Goal: Information Seeking & Learning: Check status

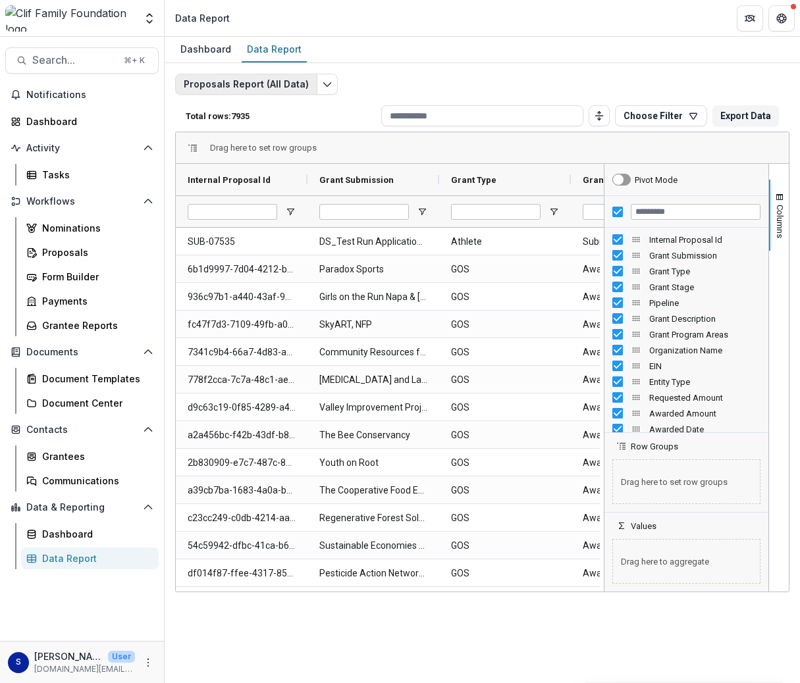
click at [300, 88] on button "Proposals Report (All Data)" at bounding box center [246, 84] width 142 height 21
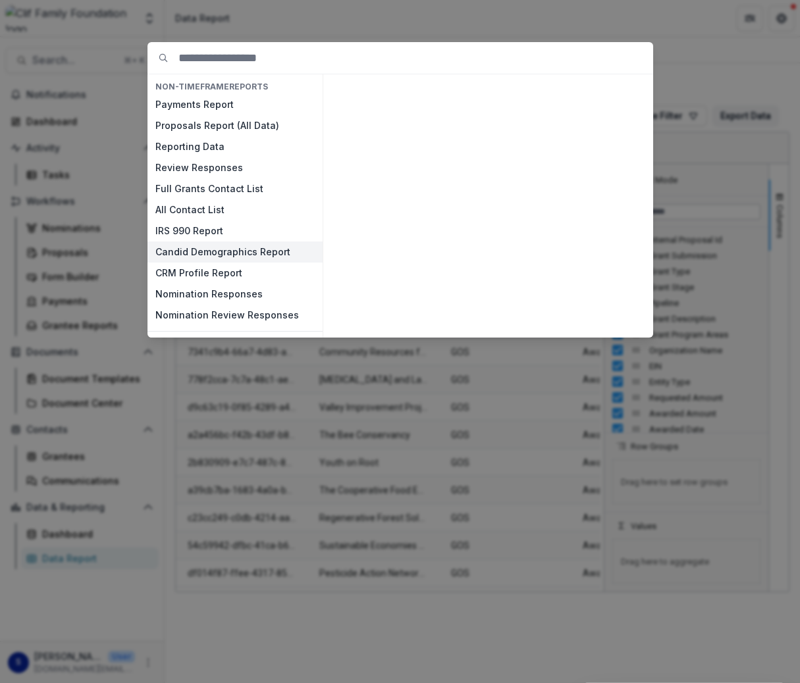
click at [221, 248] on button "Candid Demographics Report" at bounding box center [234, 252] width 175 height 21
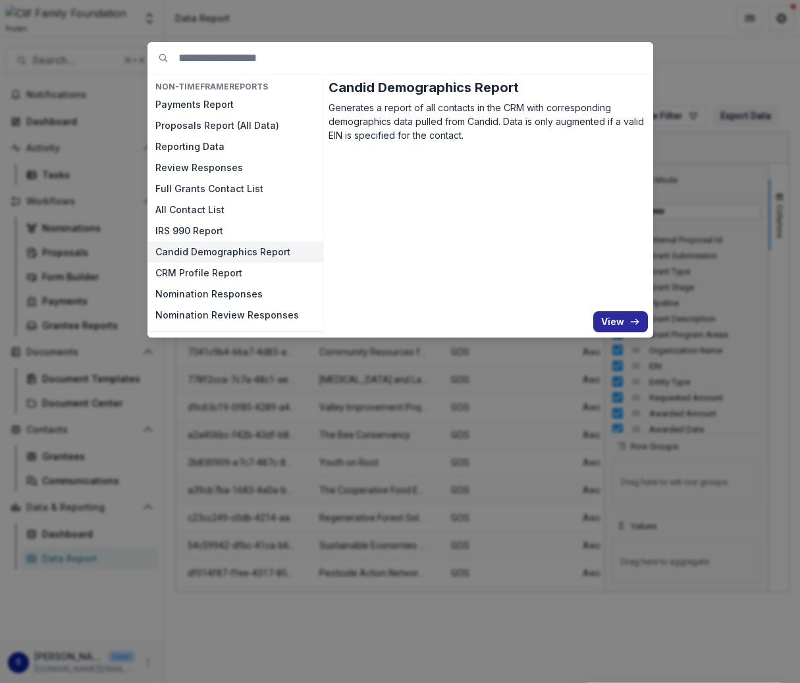
click at [606, 322] on button "View" at bounding box center [620, 321] width 55 height 21
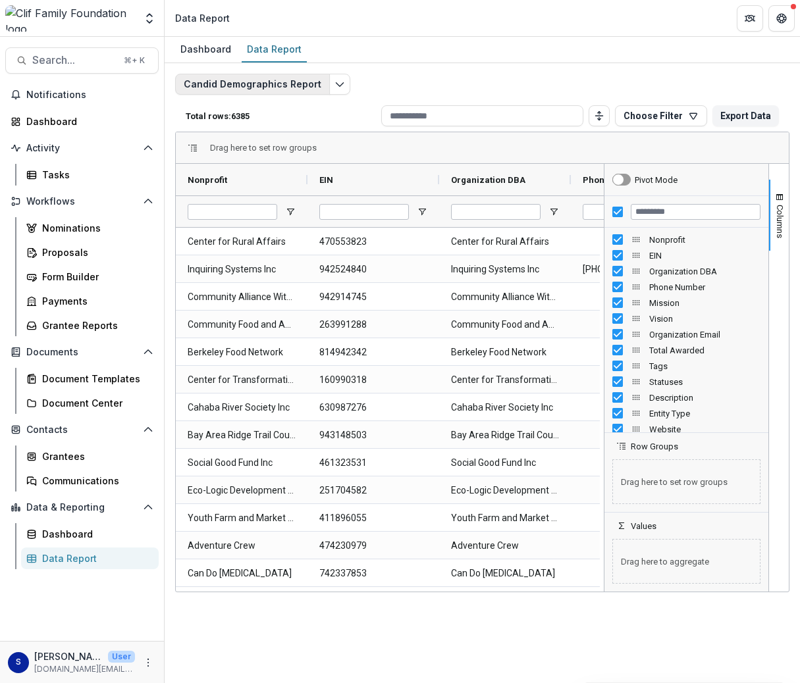
click at [256, 85] on button "Candid Demographics Report" at bounding box center [252, 84] width 155 height 21
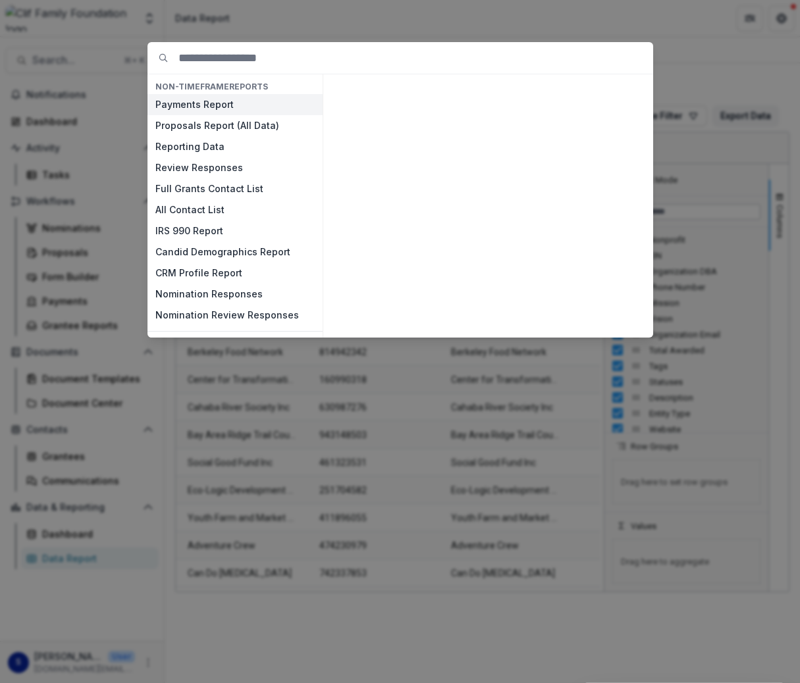
click at [220, 100] on button "Payments Report" at bounding box center [234, 104] width 175 height 21
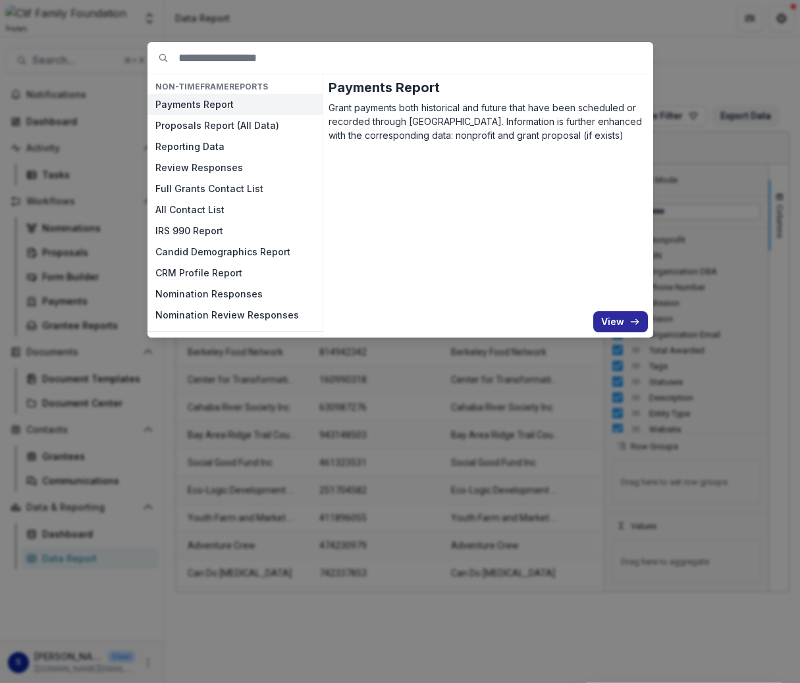
click at [625, 325] on button "View" at bounding box center [620, 321] width 55 height 21
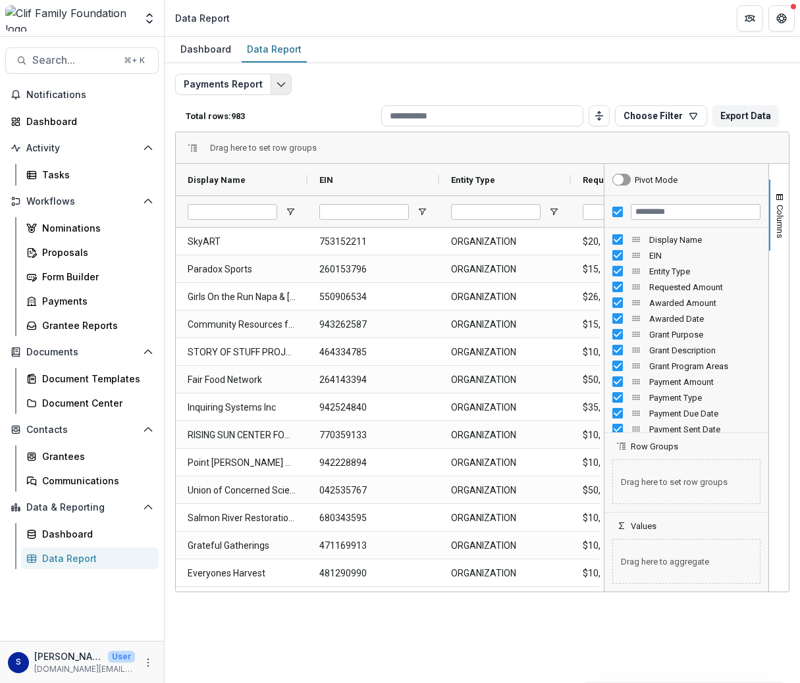
click at [271, 82] on button "Edit selected report" at bounding box center [281, 84] width 21 height 21
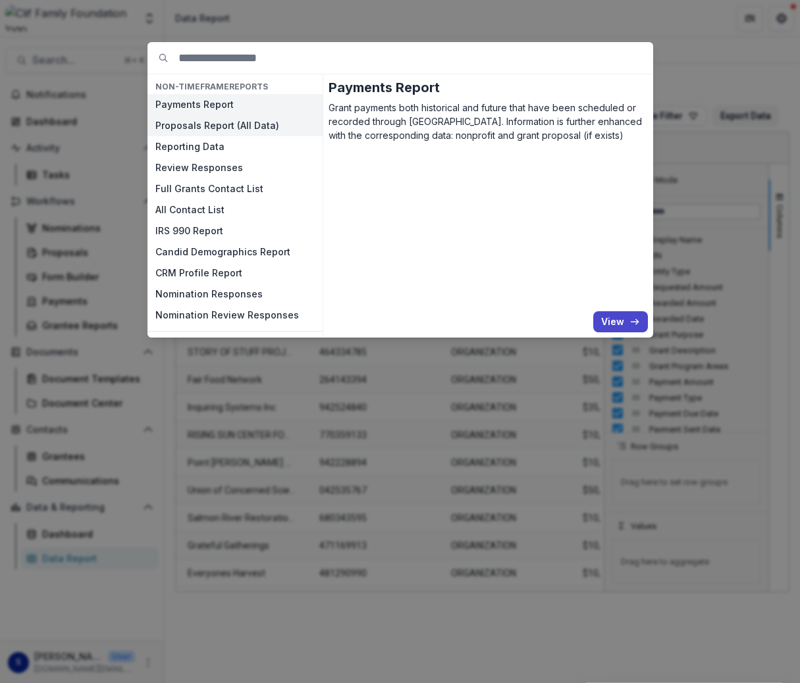
click at [255, 133] on button "Proposals Report (All Data)" at bounding box center [234, 125] width 175 height 21
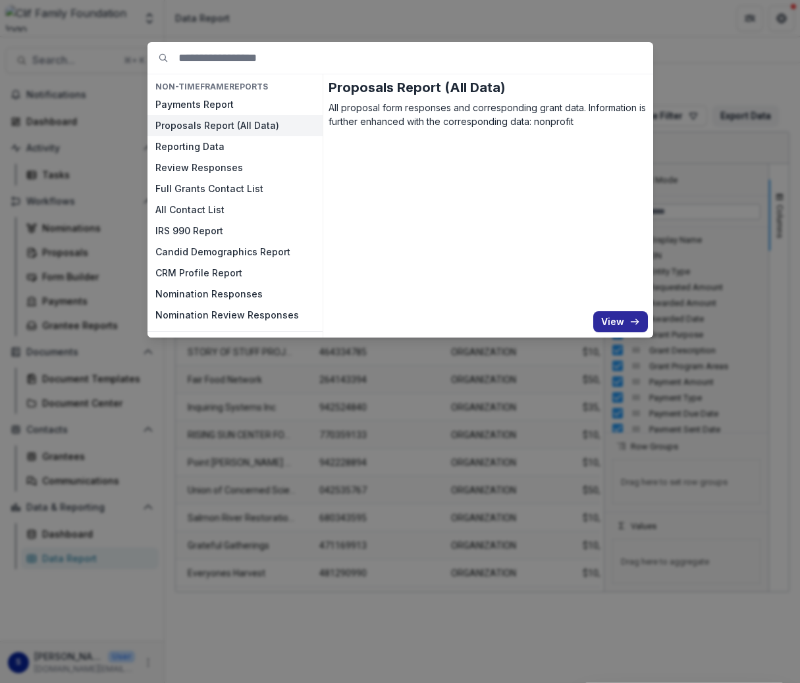
click at [618, 319] on button "View" at bounding box center [620, 321] width 55 height 21
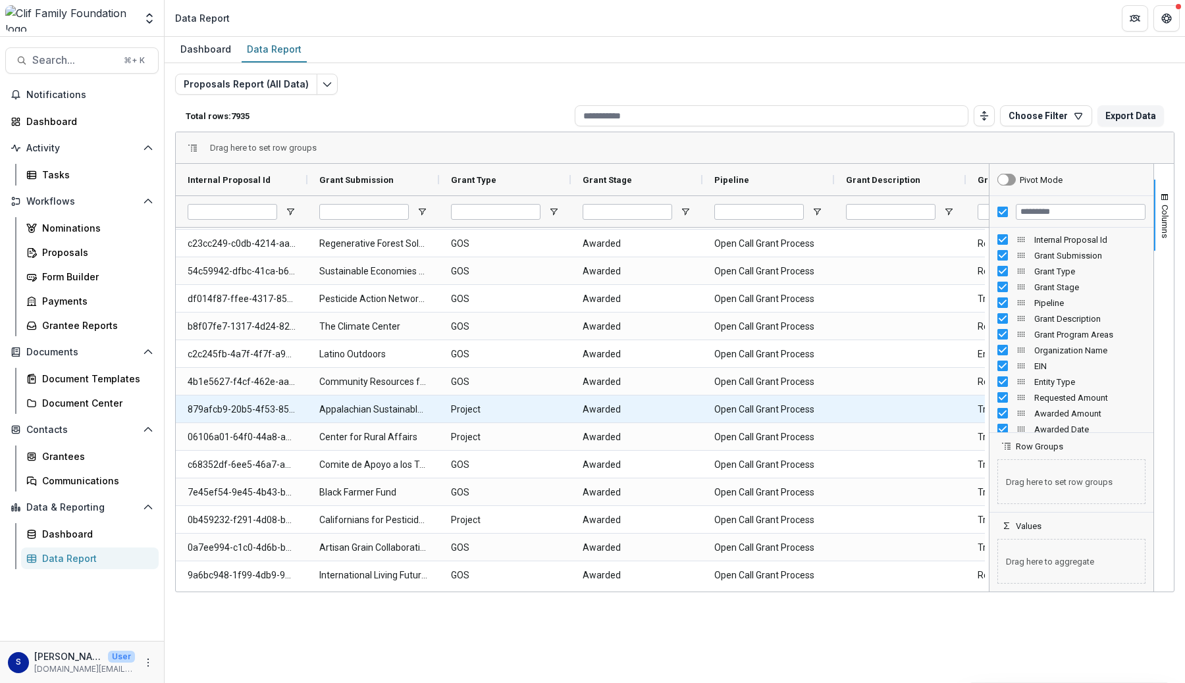
scroll to position [275, 0]
